Goal: Consume media (video, audio): Consume media (video, audio)

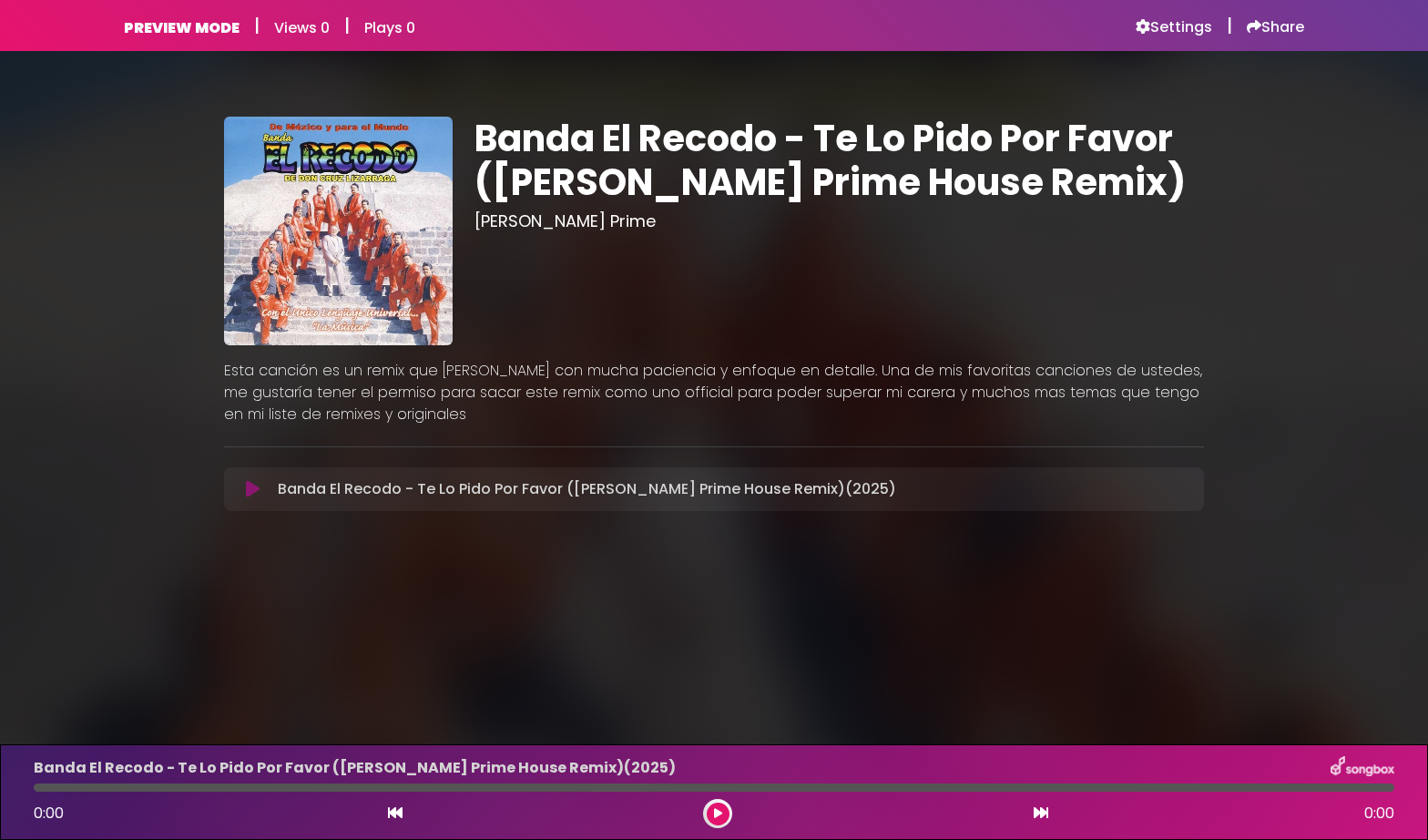
click at [248, 491] on icon at bounding box center [253, 489] width 14 height 18
click at [719, 820] on button at bounding box center [717, 813] width 23 height 23
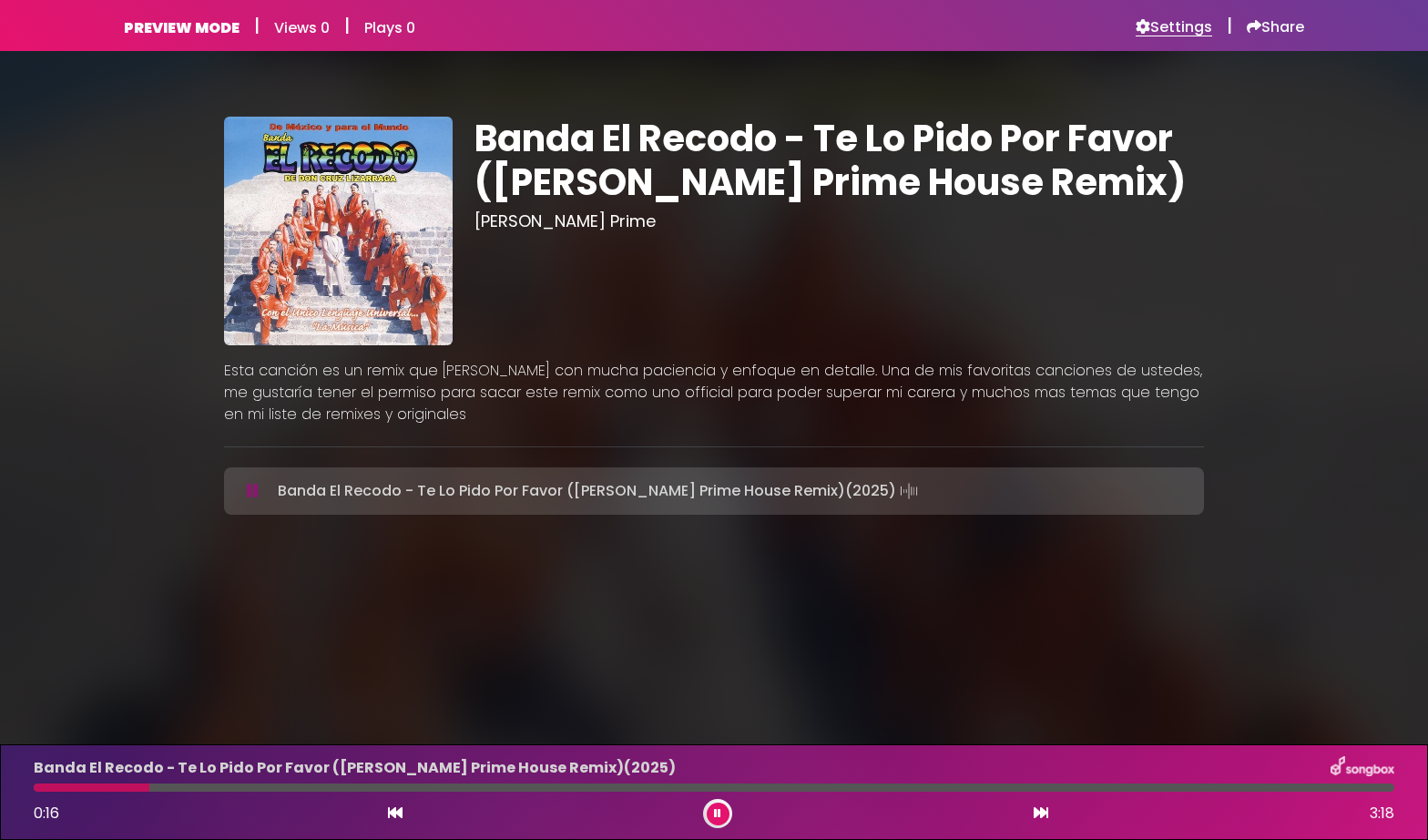
click at [1169, 26] on h6 "Settings" at bounding box center [1174, 27] width 77 height 18
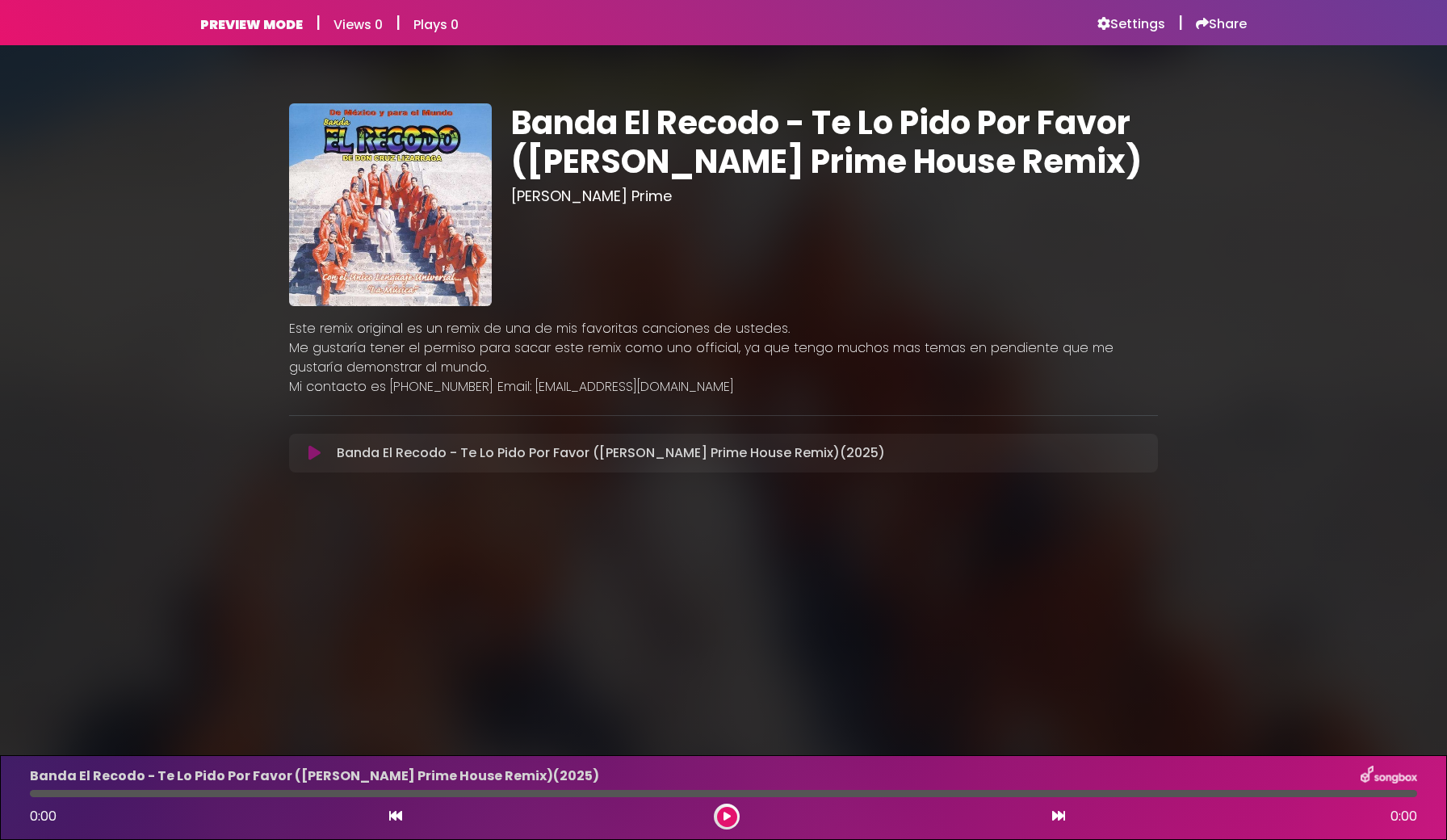
click at [726, 817] on icon at bounding box center [727, 816] width 7 height 10
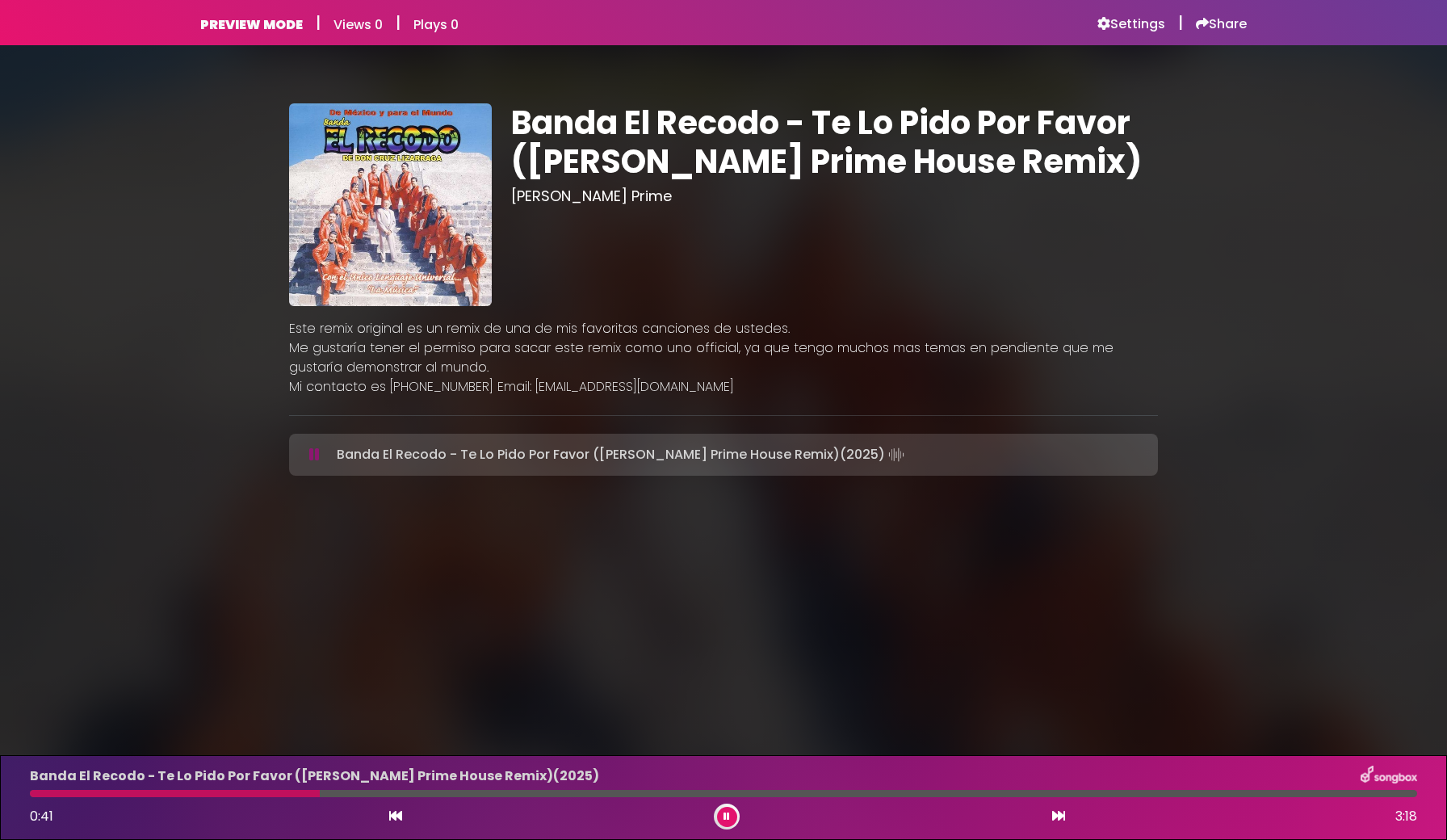
click at [721, 819] on button at bounding box center [727, 816] width 20 height 20
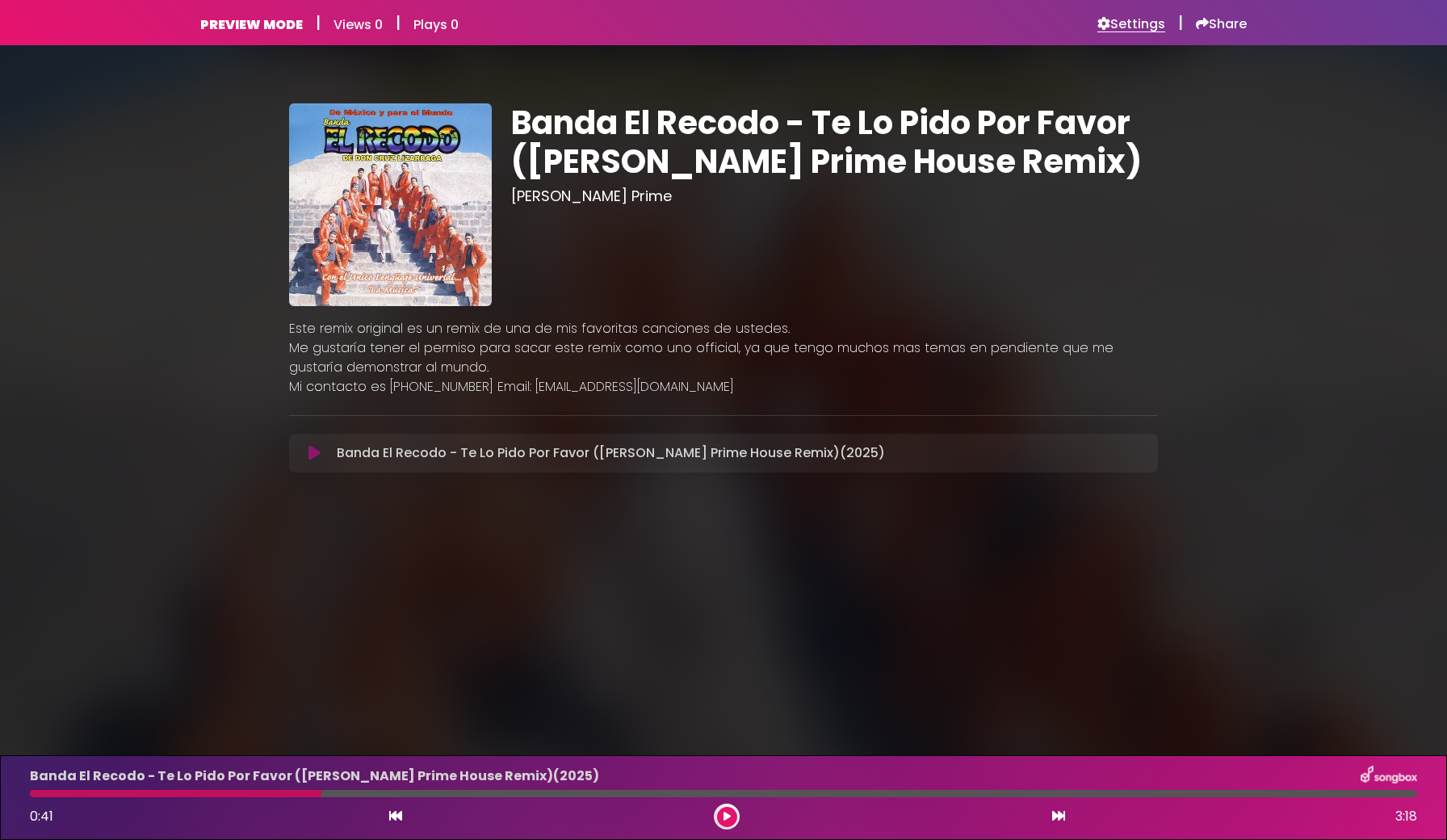
click at [1113, 20] on h6 "Settings" at bounding box center [1131, 24] width 68 height 16
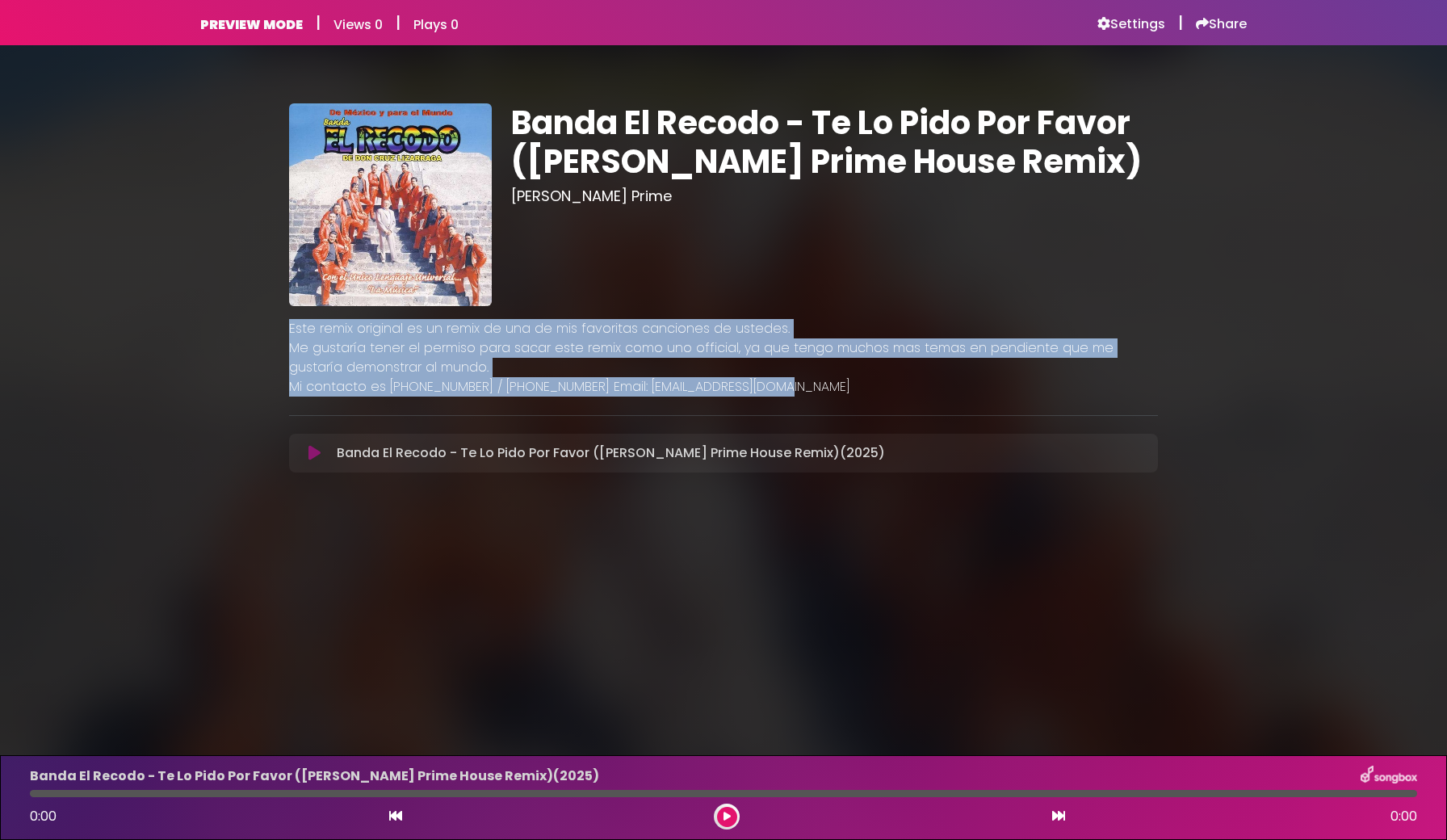
drag, startPoint x: 805, startPoint y: 379, endPoint x: 274, endPoint y: 322, distance: 534.1
click at [274, 322] on div "Banda El Recodo - Te Lo Pido Por Favor (DeVine Prime House Remix) DeVine Prime" at bounding box center [724, 282] width 1065 height 435
copy div "Este remix original es un remix de una de mis favoritas canciones de ustedes. M…"
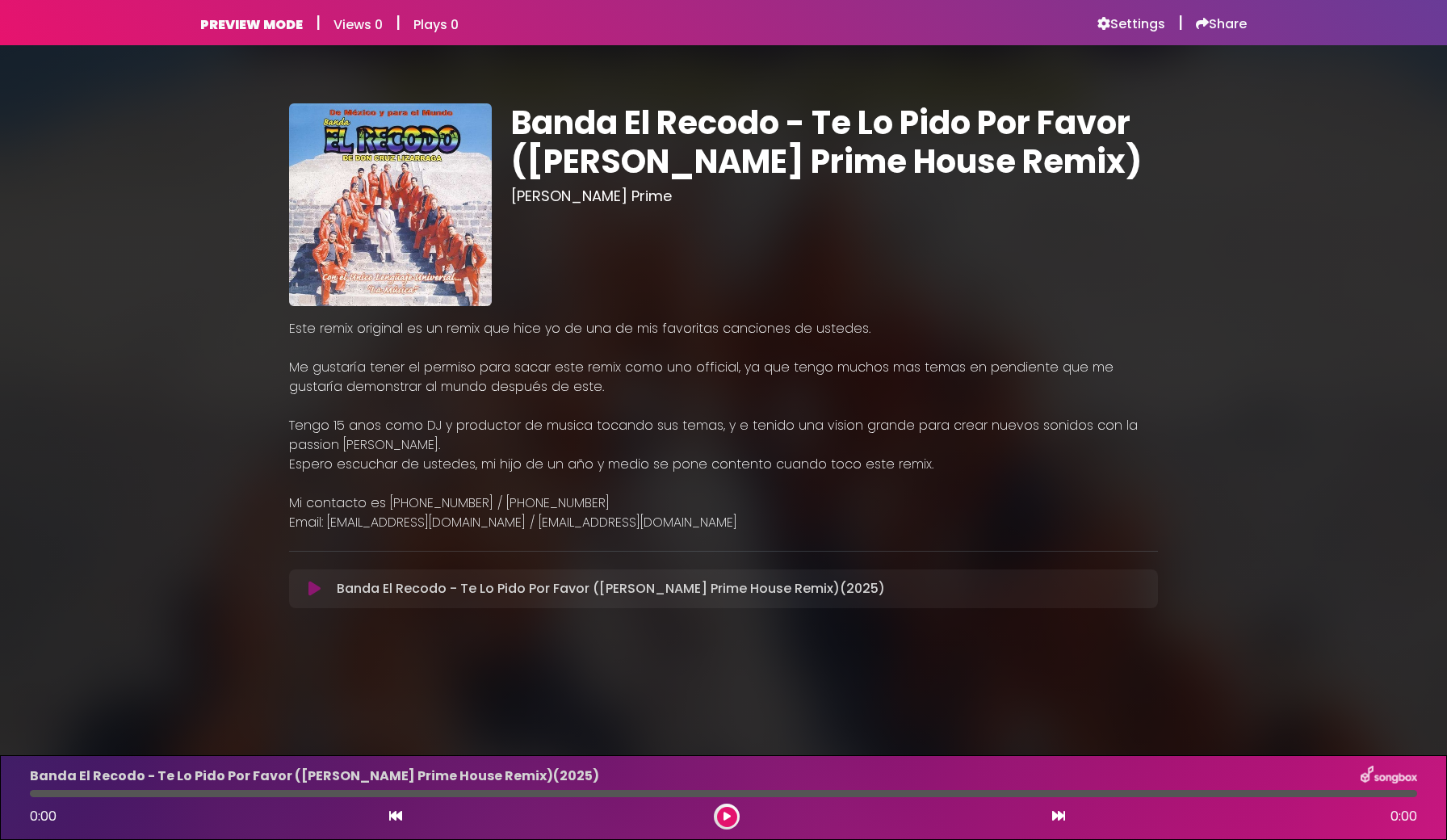
click at [313, 591] on icon at bounding box center [314, 588] width 12 height 16
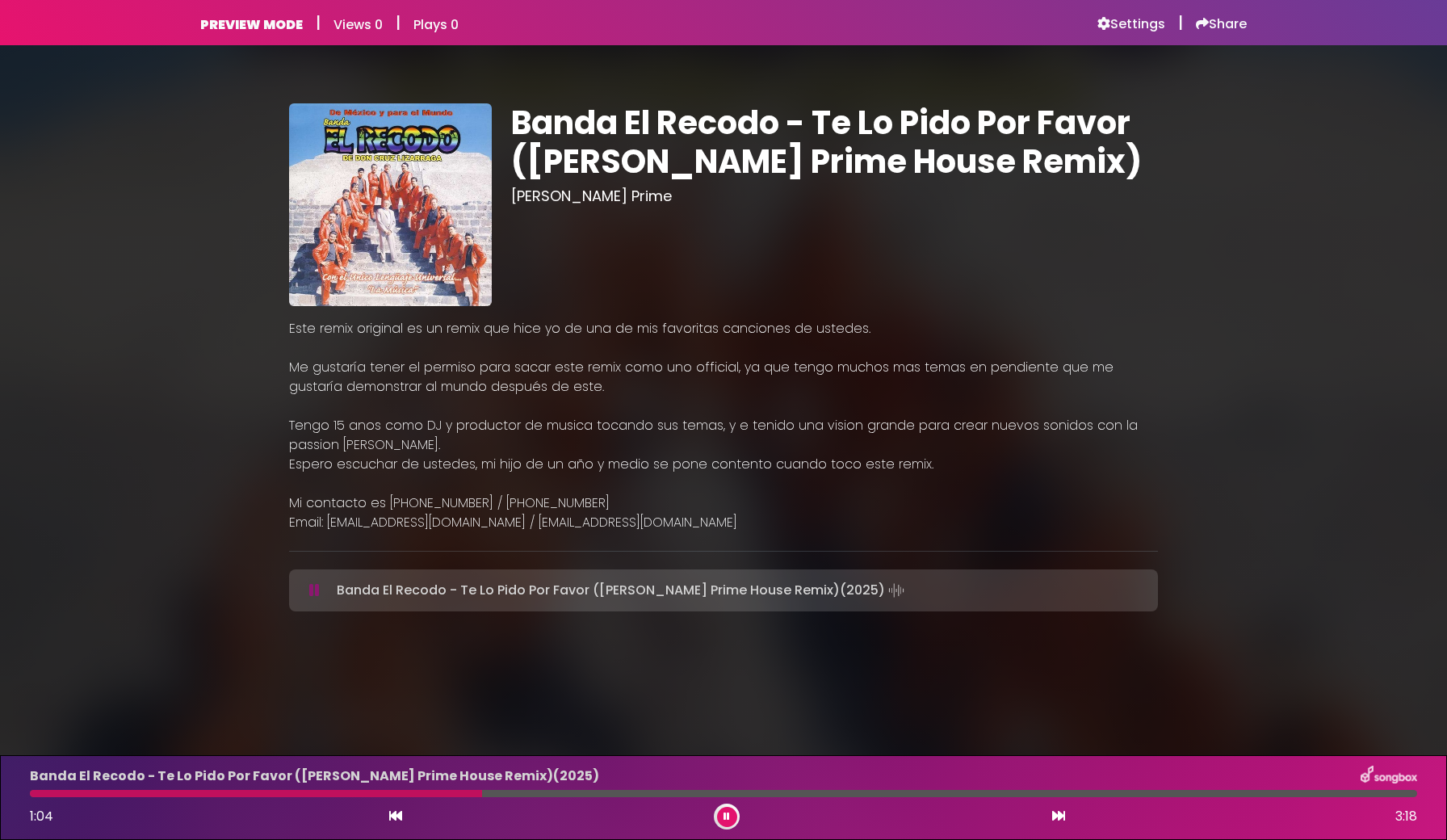
click at [725, 744] on button at bounding box center [727, 816] width 20 height 20
